Goal: Task Accomplishment & Management: Use online tool/utility

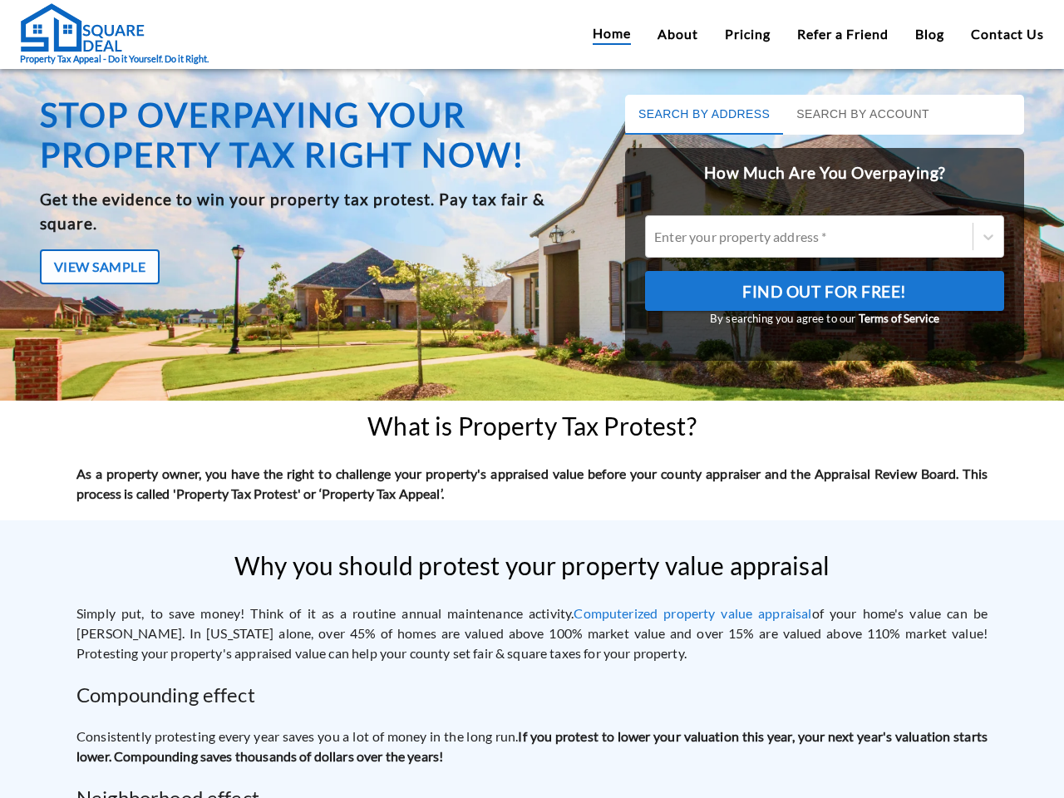
click at [532, 399] on div "Stop overpaying your property tax right now! Get the evidence to win your prope…" at bounding box center [313, 241] width 586 height 332
click at [694, 115] on button "Search by Address" at bounding box center [704, 115] width 158 height 40
click at [853, 115] on button "Search by Account" at bounding box center [863, 115] width 160 height 40
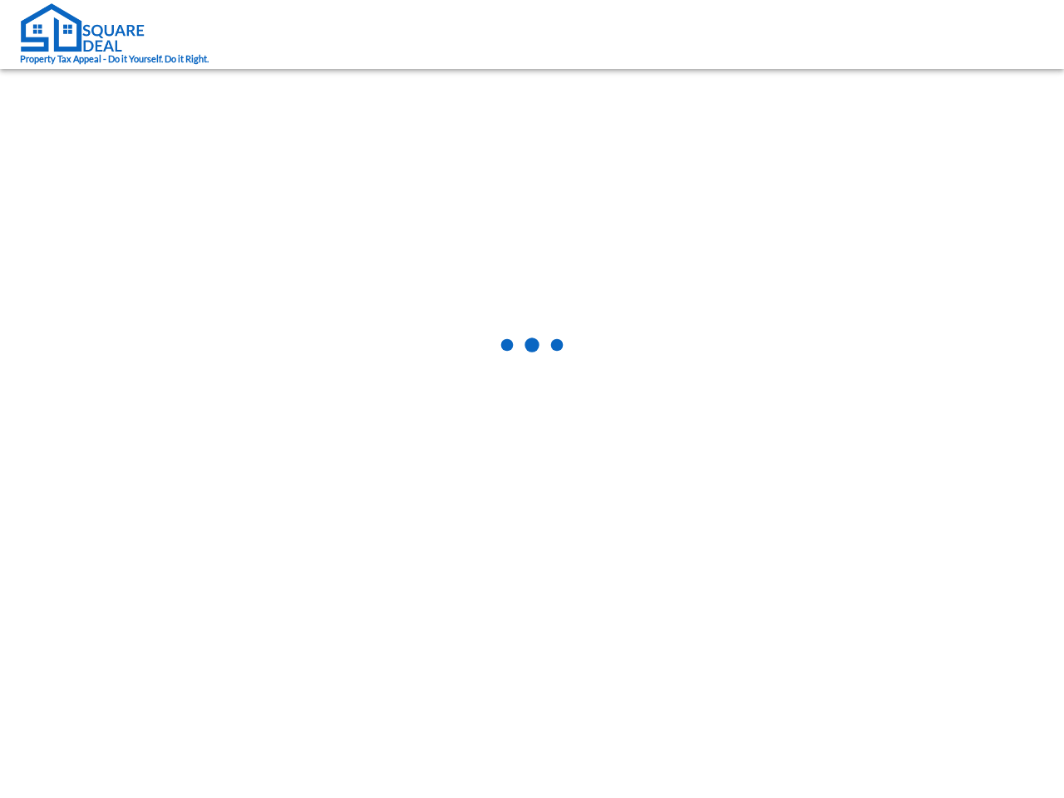
click at [100, 243] on div at bounding box center [532, 347] width 1064 height 558
